Goal: Information Seeking & Learning: Learn about a topic

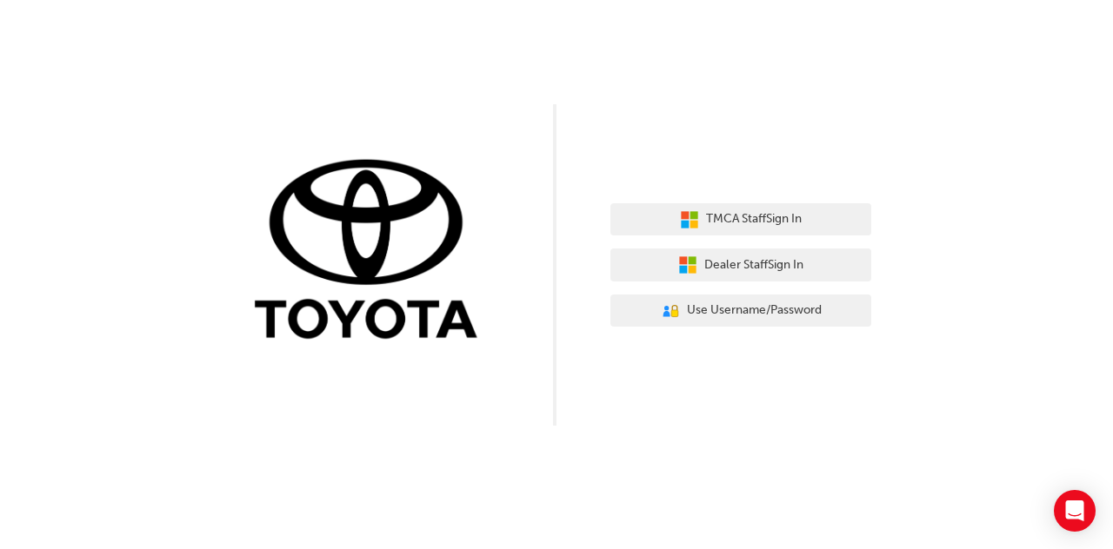
click at [680, 107] on div "TMCA Staff Sign In Dealer Staff Sign In User Authentication Icon - Blue Person,…" at bounding box center [556, 213] width 1113 height 426
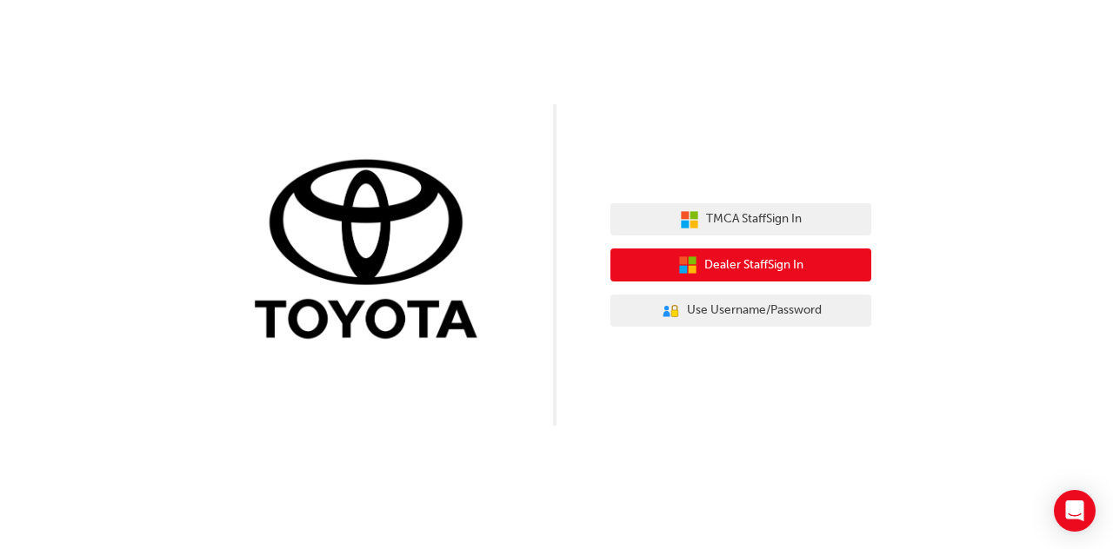
click at [782, 253] on button "Dealer Staff Sign In" at bounding box center [740, 265] width 261 height 33
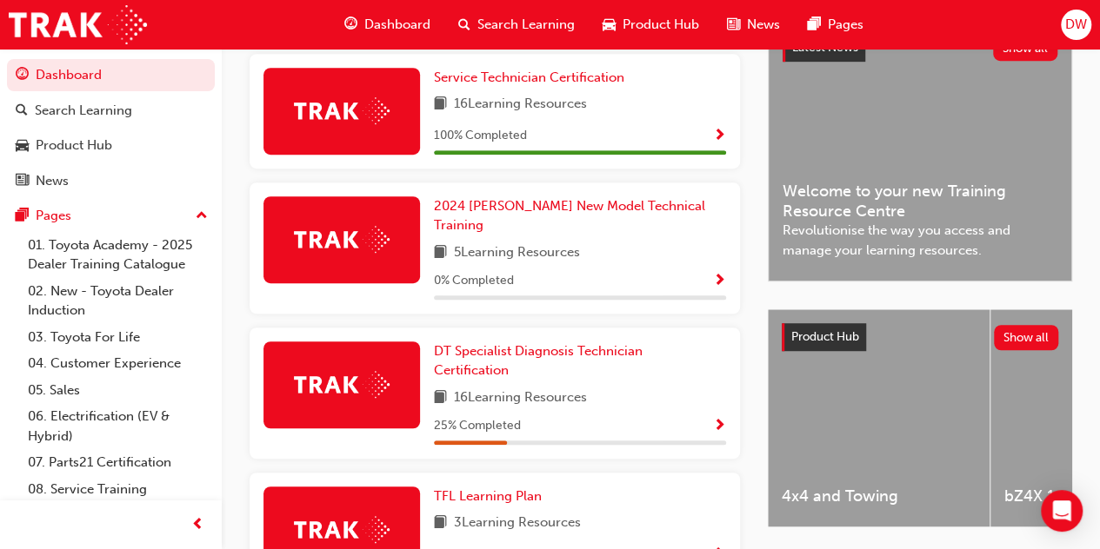
scroll to position [424, 0]
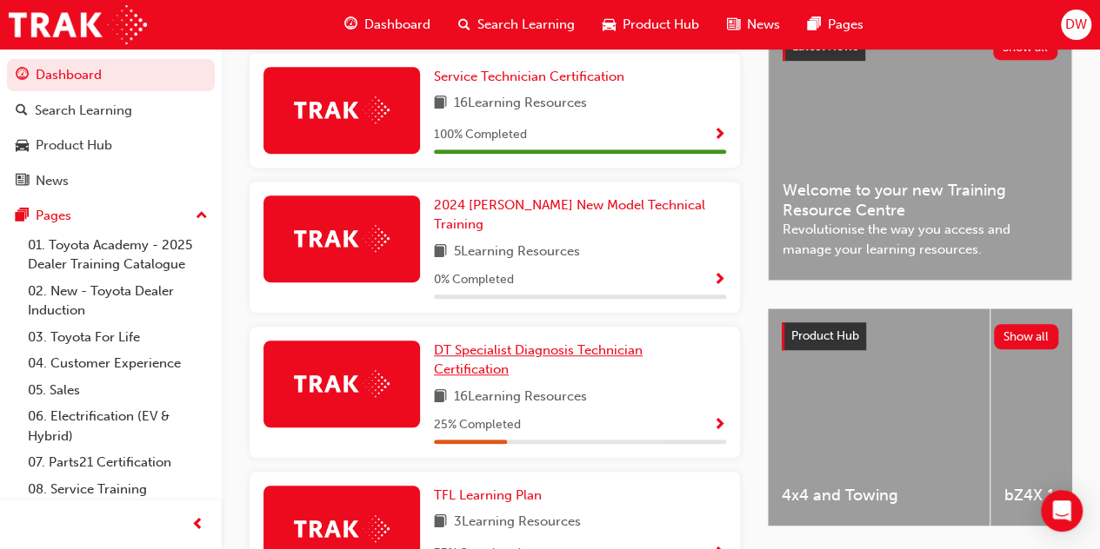
click at [551, 347] on link "DT Specialist Diagnosis Technician Certification" at bounding box center [580, 360] width 292 height 39
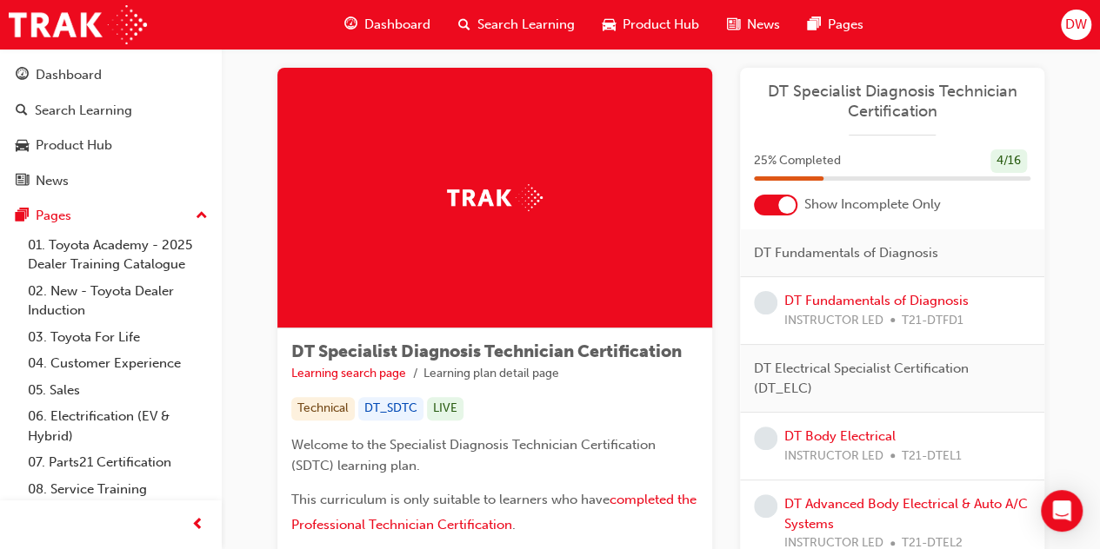
scroll to position [23, 0]
click at [908, 303] on link "DT Fundamentals of Diagnosis" at bounding box center [876, 301] width 184 height 16
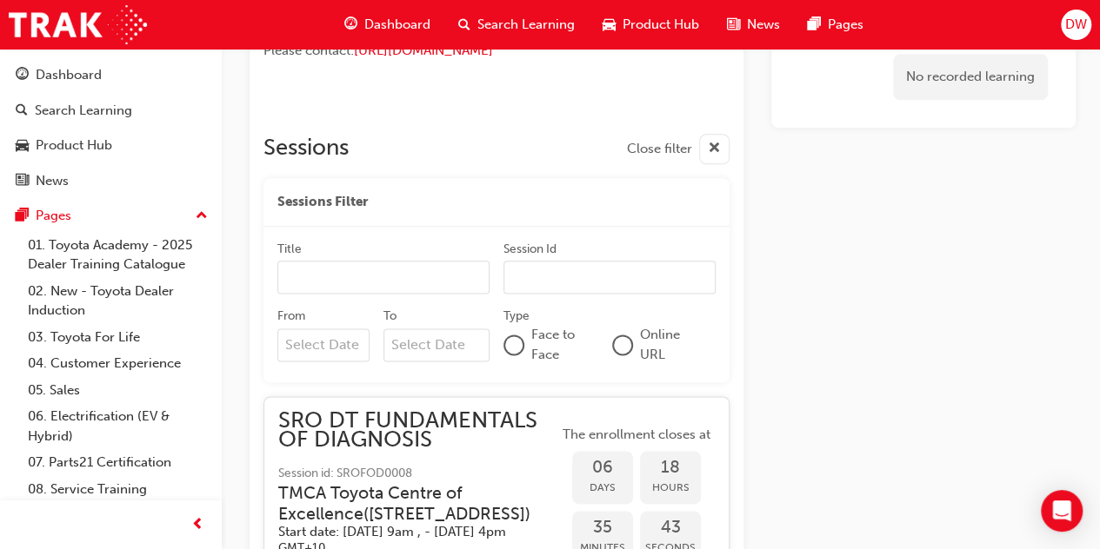
scroll to position [965, 0]
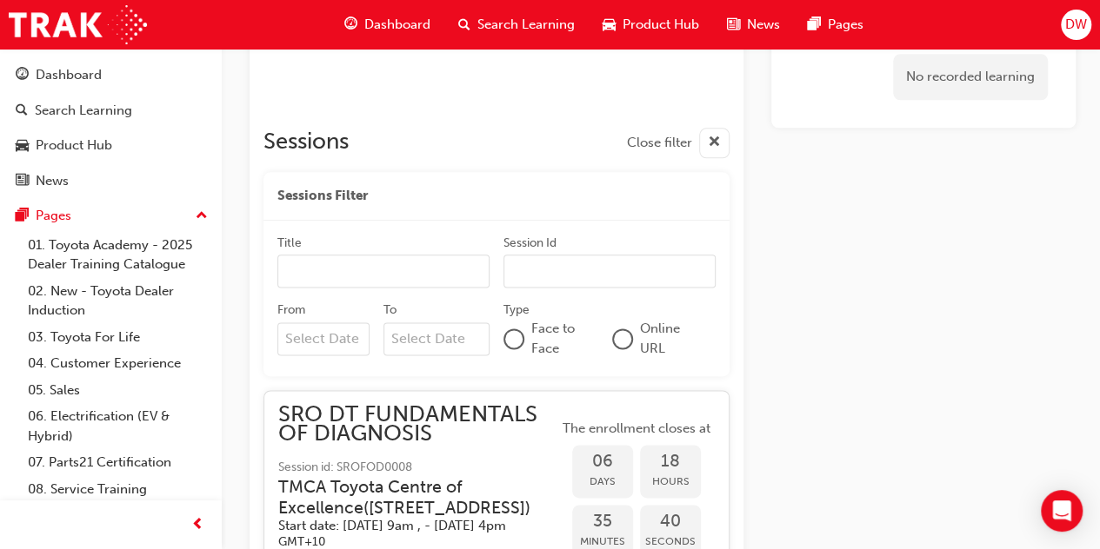
click at [624, 331] on div at bounding box center [622, 338] width 17 height 17
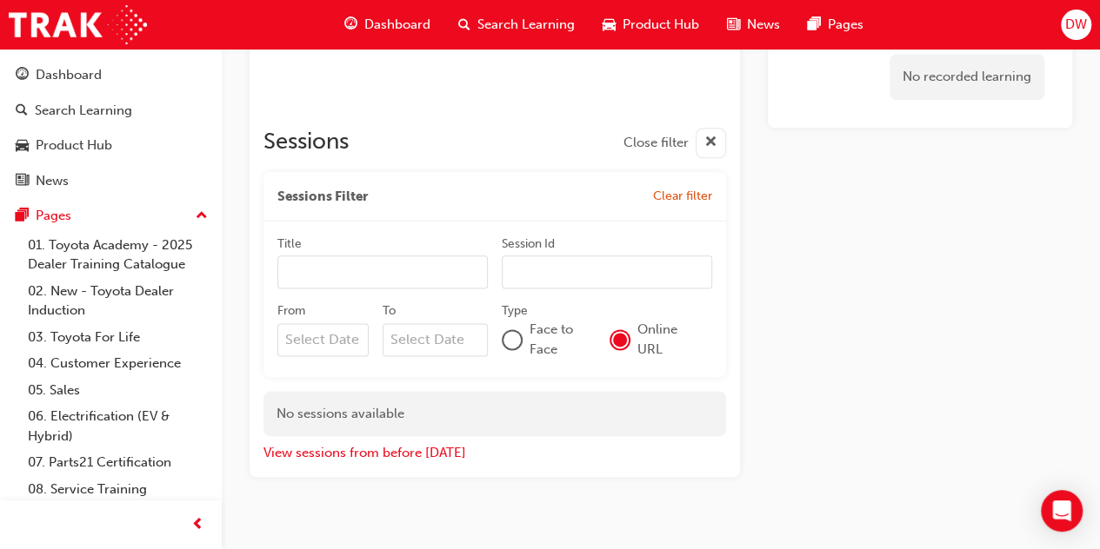
click at [515, 337] on div at bounding box center [511, 339] width 17 height 17
